Goal: Check status: Check status

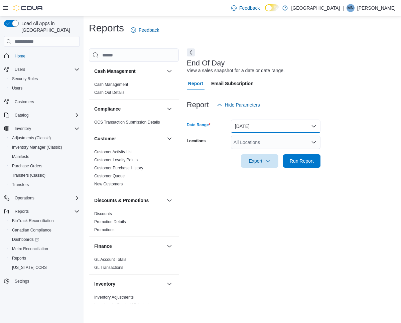
click at [256, 133] on button "[DATE]" at bounding box center [276, 126] width 90 height 13
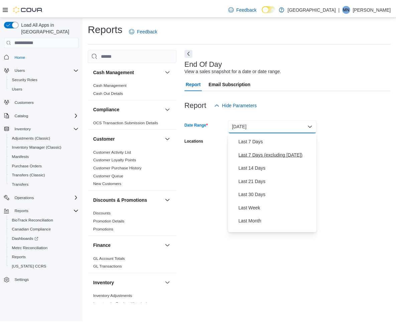
scroll to position [41, 0]
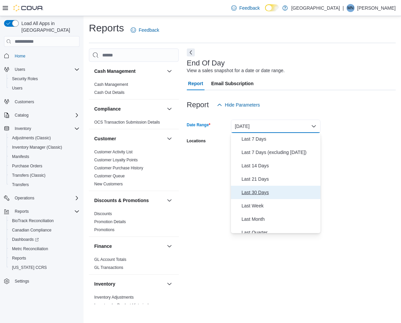
click at [265, 190] on span "Last 30 Days" at bounding box center [280, 193] width 76 height 8
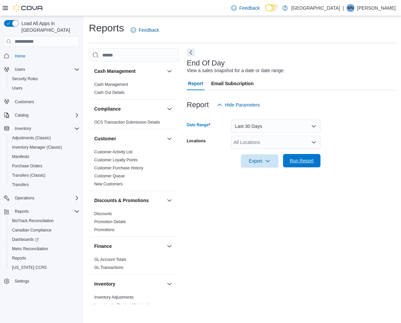
click at [290, 162] on span "Run Report" at bounding box center [302, 161] width 24 height 7
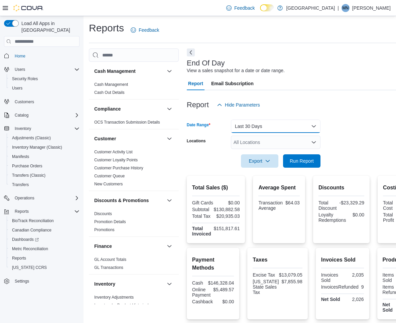
click at [277, 128] on button "Last 30 Days" at bounding box center [276, 126] width 90 height 13
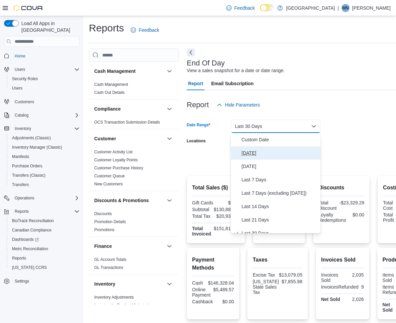
click at [263, 150] on span "[DATE]" at bounding box center [280, 153] width 76 height 8
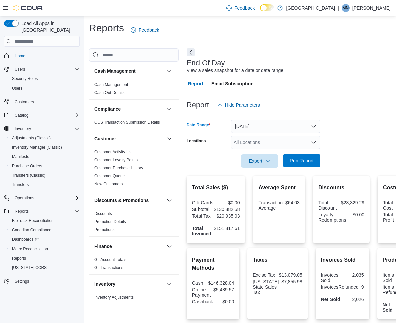
click at [288, 158] on span "Run Report" at bounding box center [301, 160] width 29 height 13
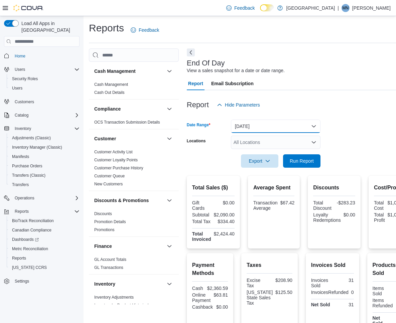
click at [275, 126] on button "[DATE]" at bounding box center [276, 126] width 90 height 13
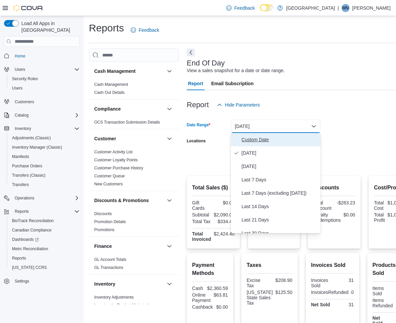
click at [271, 142] on span "Custom Date" at bounding box center [280, 140] width 76 height 8
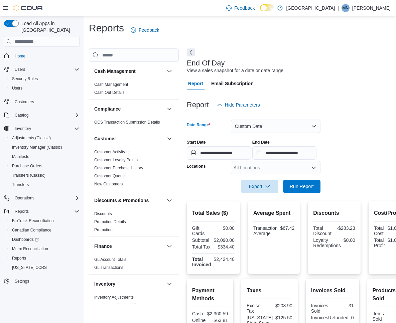
click at [229, 172] on div "Locations All Locations" at bounding box center [254, 167] width 134 height 13
click at [316, 127] on button "Custom Date" at bounding box center [276, 126] width 90 height 13
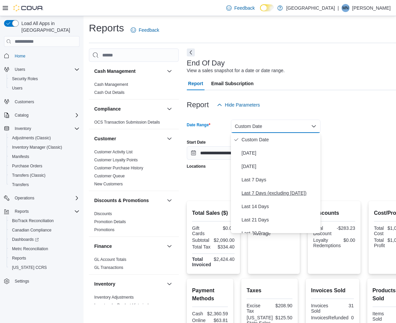
scroll to position [100, 0]
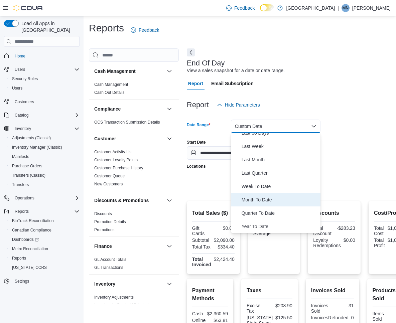
click at [277, 196] on button "Month To Date" at bounding box center [276, 199] width 90 height 13
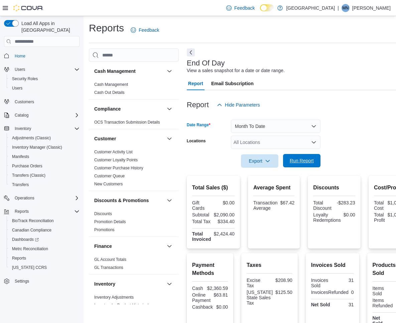
click at [311, 161] on span "Run Report" at bounding box center [302, 161] width 24 height 7
